Goal: Navigation & Orientation: Find specific page/section

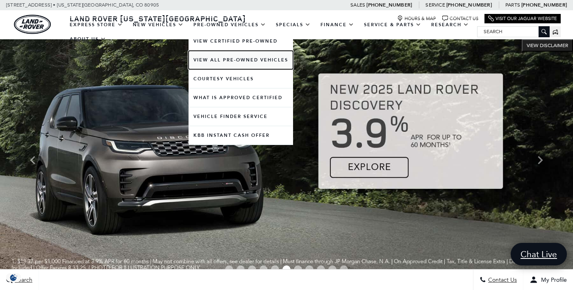
click at [220, 64] on link "View All Pre-Owned Vehicles" at bounding box center [241, 60] width 105 height 18
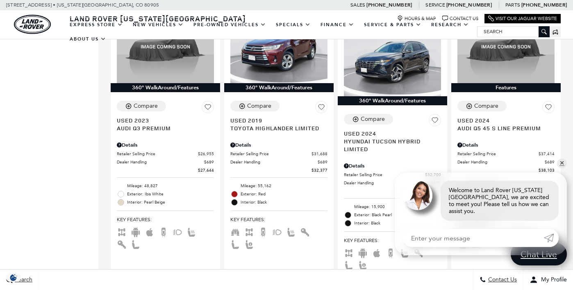
scroll to position [1486, 0]
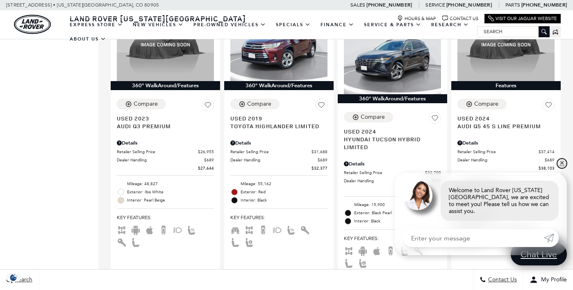
click at [561, 168] on link "✕" at bounding box center [562, 164] width 10 height 10
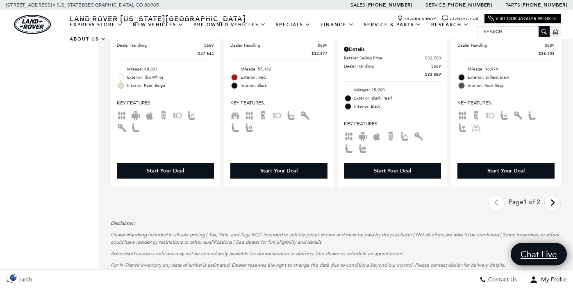
scroll to position [1612, 0]
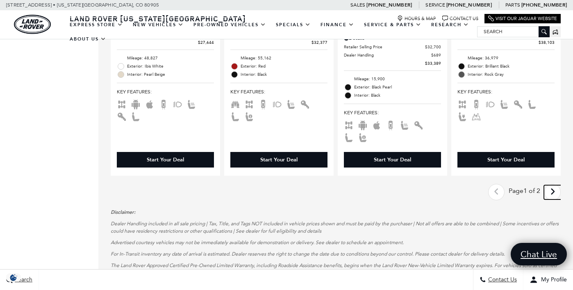
click at [555, 185] on icon "next page" at bounding box center [552, 191] width 5 height 13
